Goal: Navigation & Orientation: Find specific page/section

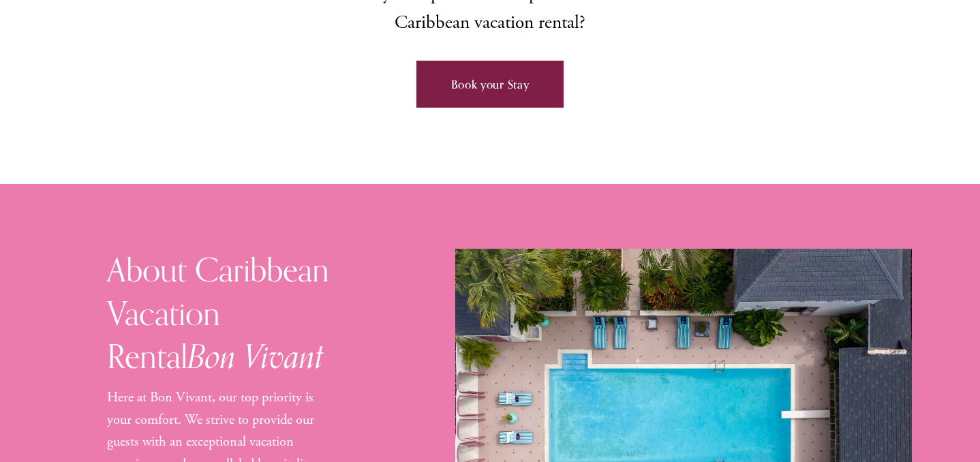
scroll to position [873, 0]
click at [507, 60] on link "Book your Stay" at bounding box center [489, 83] width 147 height 47
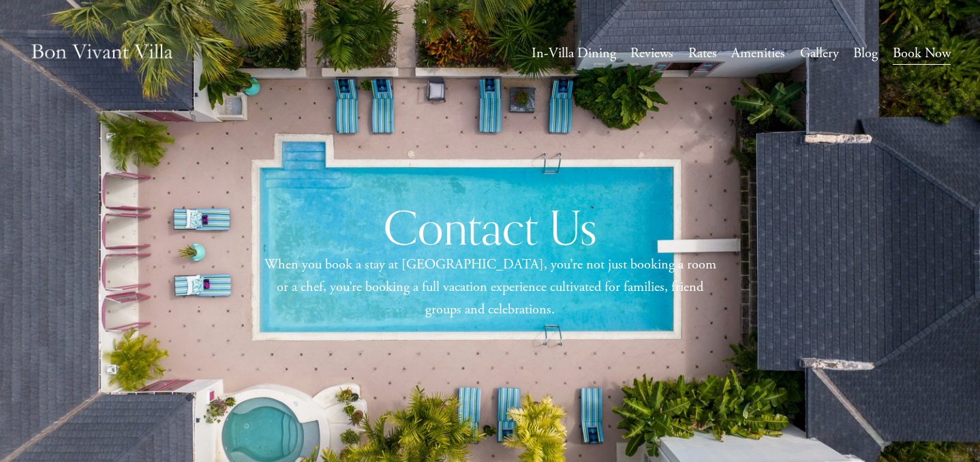
click at [664, 53] on link "Reviews" at bounding box center [651, 53] width 43 height 25
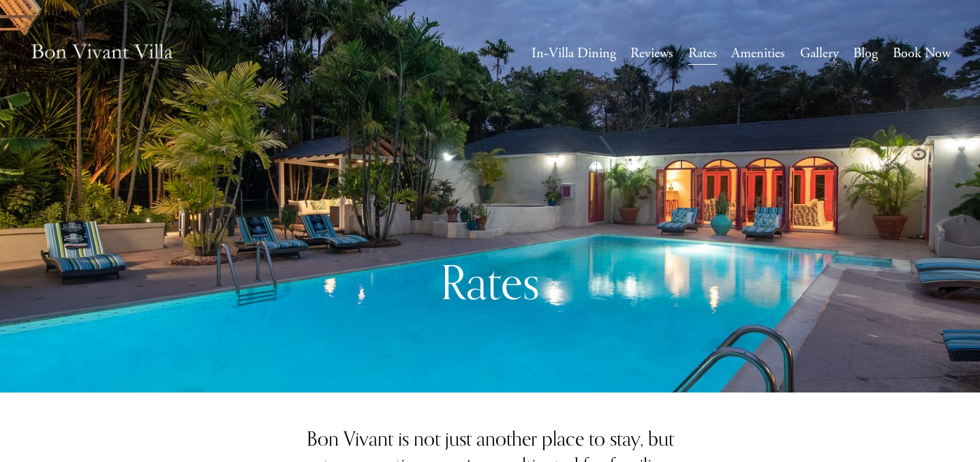
click at [759, 62] on link "Amenities" at bounding box center [758, 53] width 54 height 25
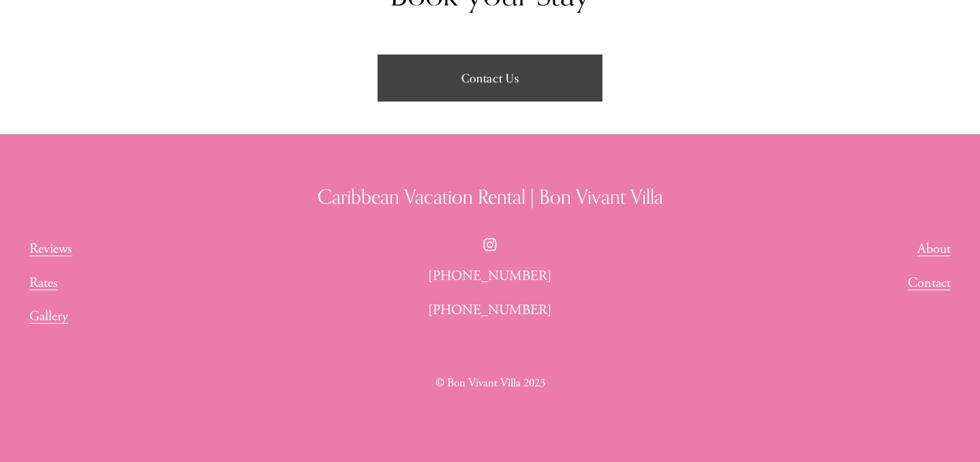
scroll to position [1957, 0]
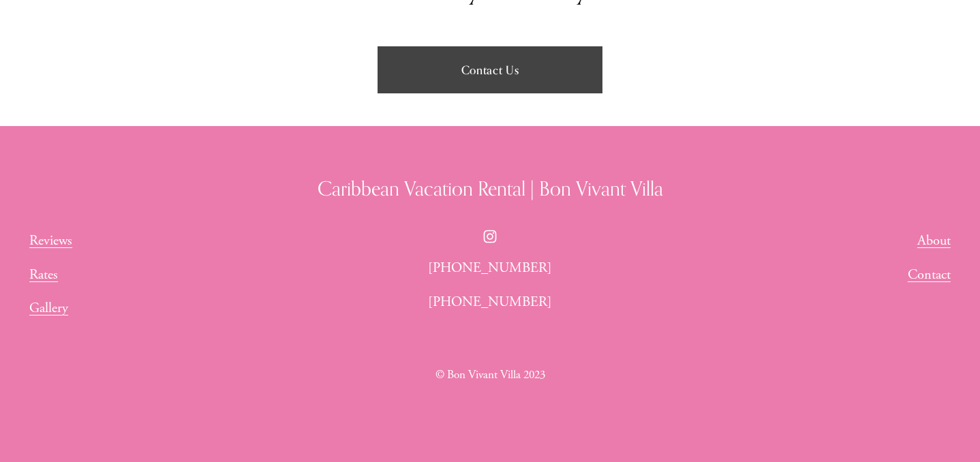
click at [925, 233] on link "About" at bounding box center [933, 241] width 33 height 22
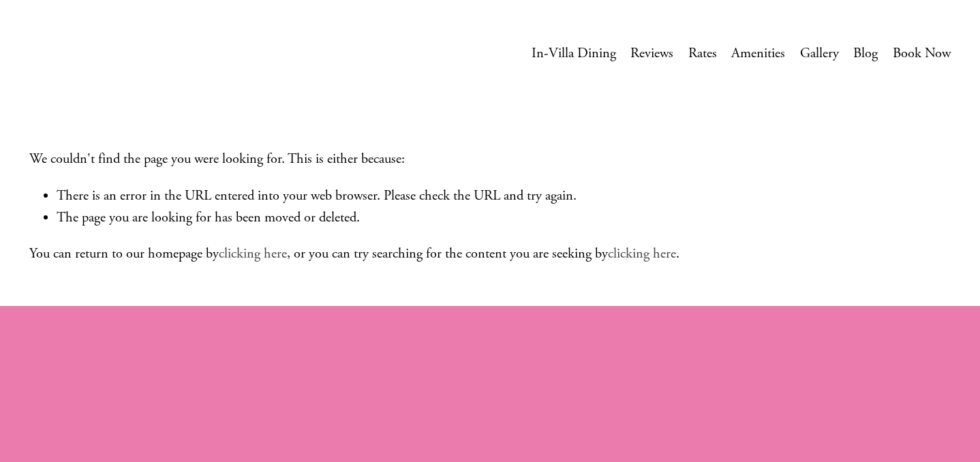
click at [812, 54] on link "Gallery" at bounding box center [819, 53] width 39 height 25
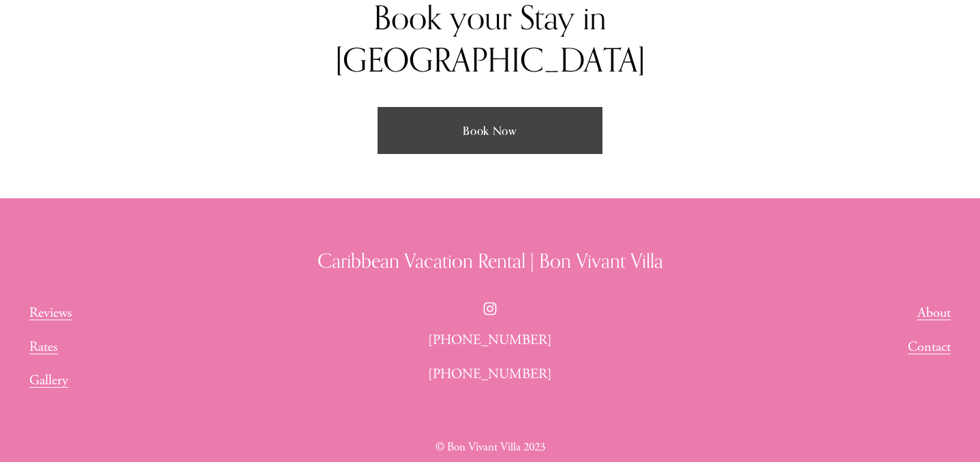
scroll to position [2596, 0]
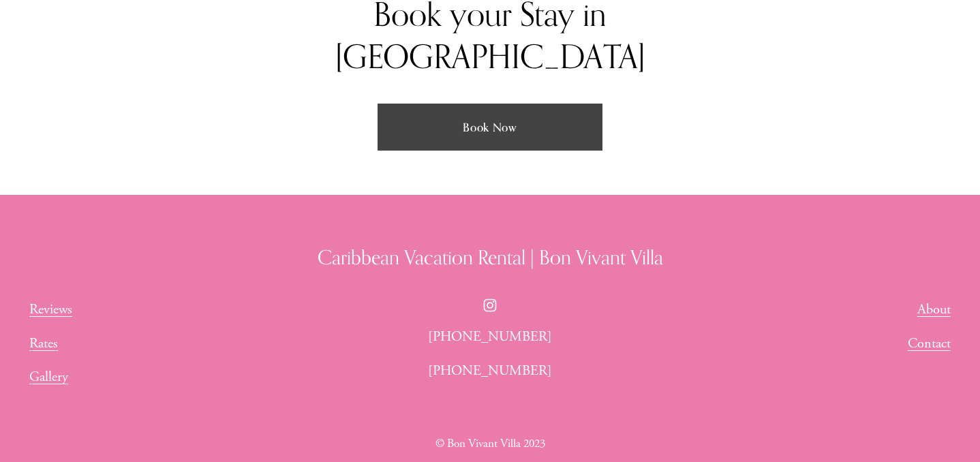
click at [927, 298] on link "About" at bounding box center [933, 309] width 33 height 22
click at [48, 298] on link "Reviews" at bounding box center [50, 309] width 43 height 22
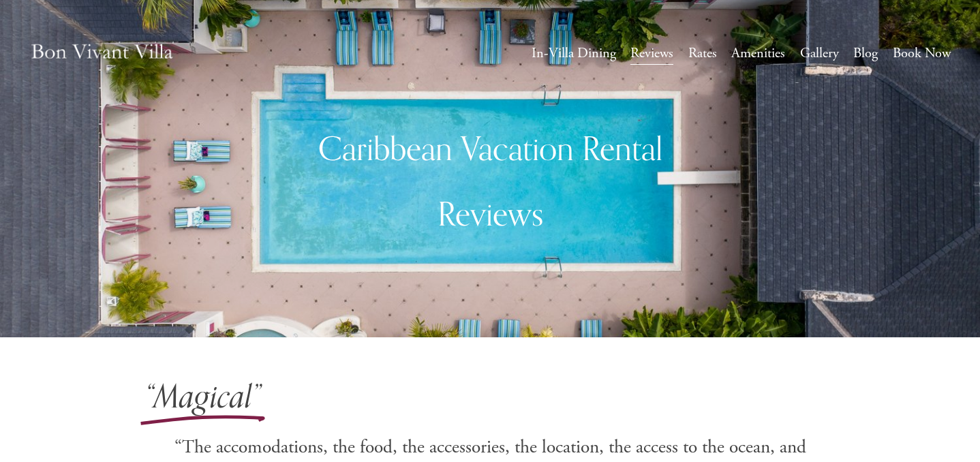
click at [931, 47] on link "Book Now" at bounding box center [922, 53] width 58 height 25
